Goal: Browse casually

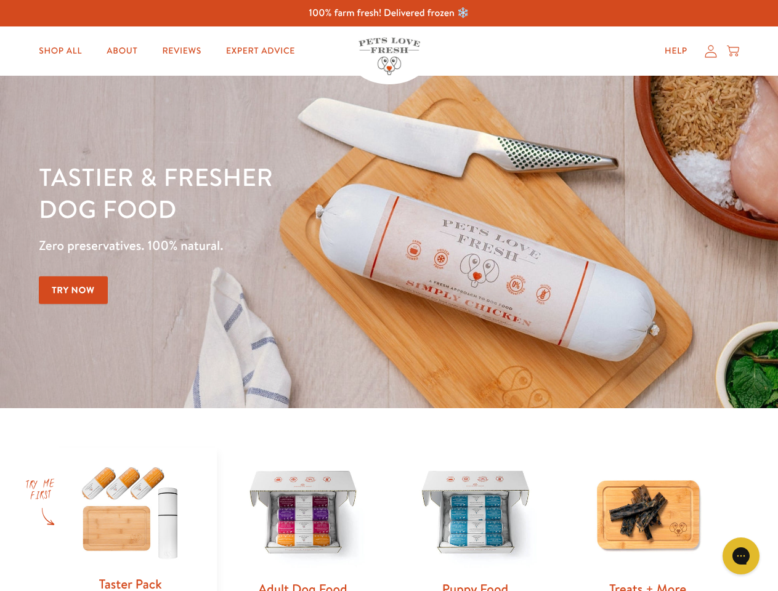
click at [389, 296] on div "Tastier & fresher dog food Zero preservatives. 100% natural. Try Now" at bounding box center [272, 242] width 467 height 163
click at [741, 556] on icon "Gorgias live chat" at bounding box center [741, 556] width 12 height 12
